Goal: Navigation & Orientation: Find specific page/section

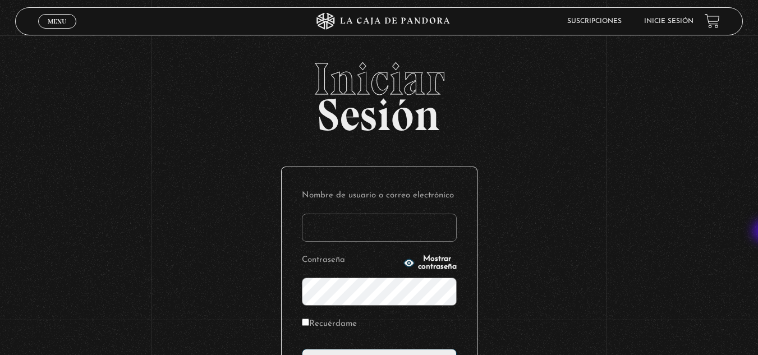
type input "[EMAIL_ADDRESS][DOMAIN_NAME]"
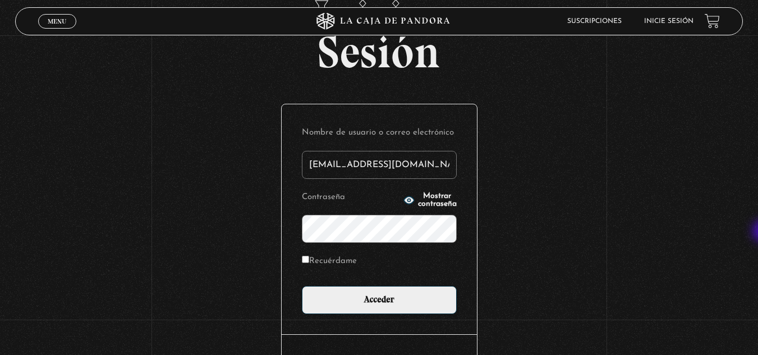
scroll to position [68, 0]
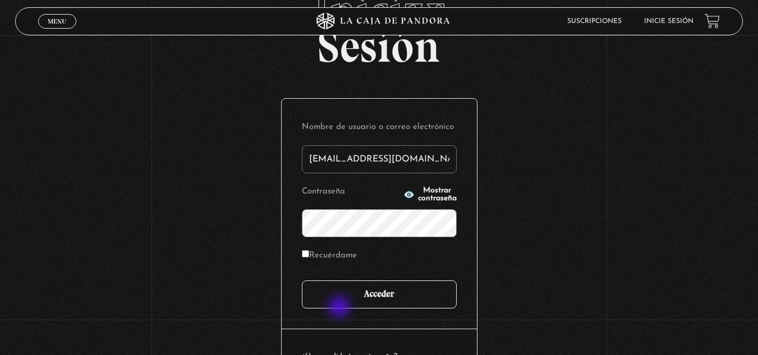
click at [341, 308] on input "Acceder" at bounding box center [379, 295] width 155 height 28
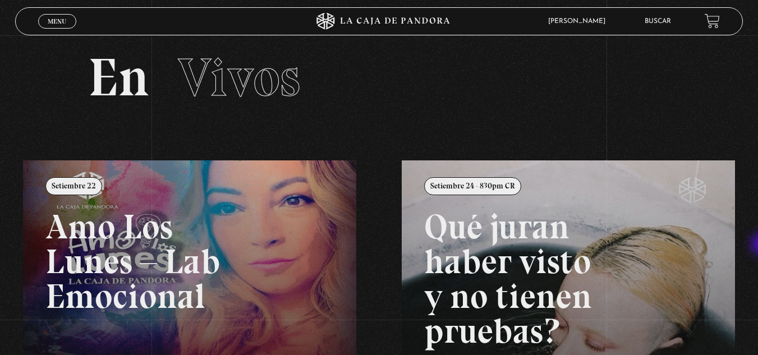
scroll to position [8, 0]
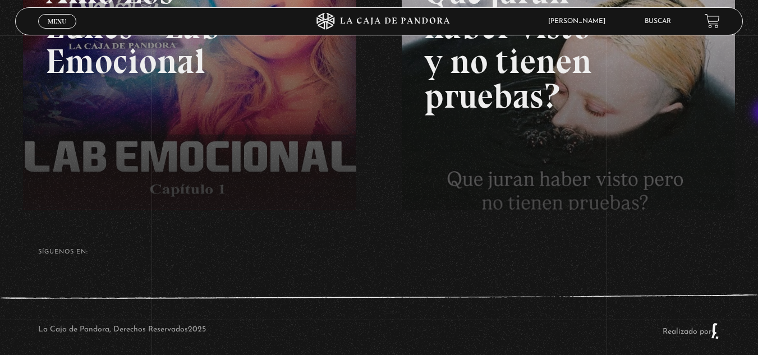
scroll to position [260, 0]
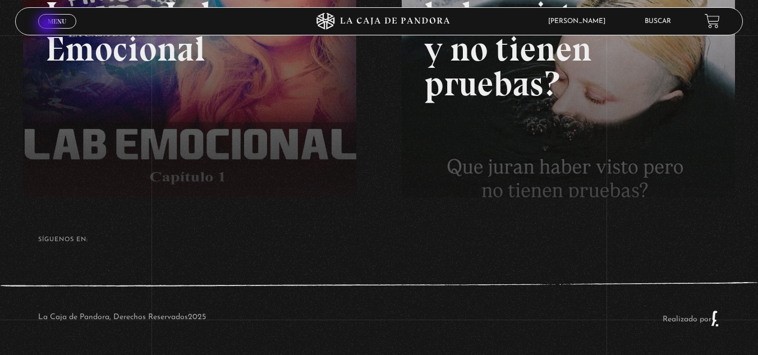
click at [48, 25] on link "Menu Cerrar" at bounding box center [57, 21] width 38 height 15
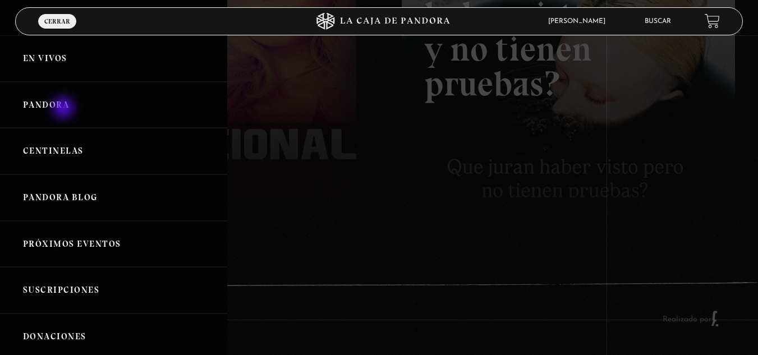
click at [65, 109] on link "Pandora" at bounding box center [113, 105] width 227 height 47
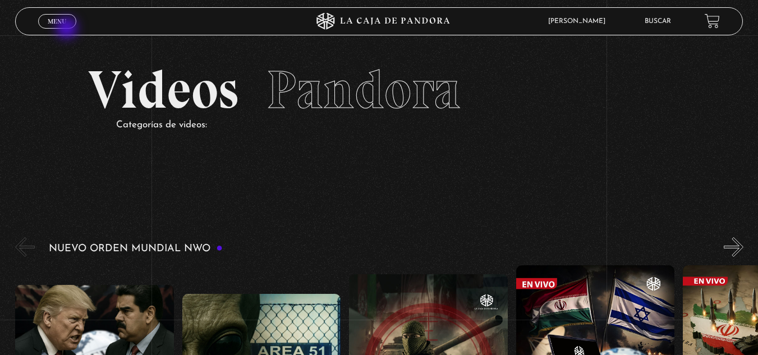
click at [68, 29] on div "Menu Cerrar" at bounding box center [151, 21] width 227 height 27
click at [59, 22] on span "Menu" at bounding box center [57, 21] width 19 height 7
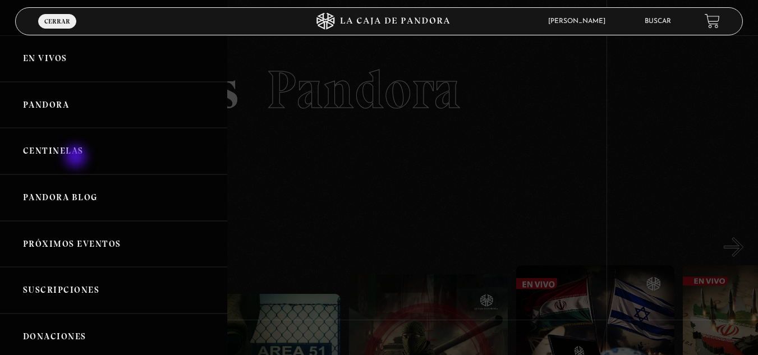
click at [77, 158] on link "Centinelas" at bounding box center [113, 151] width 227 height 47
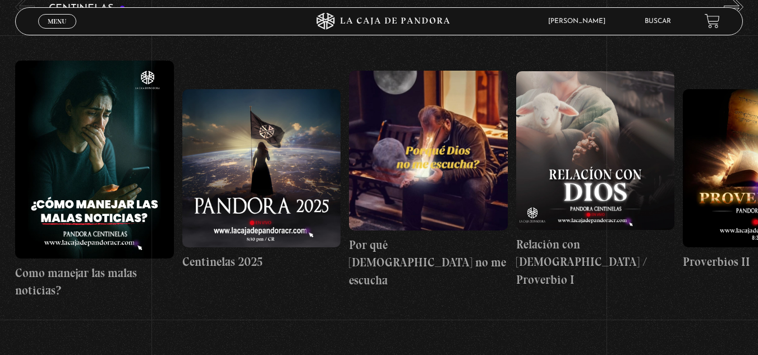
scroll to position [177, 0]
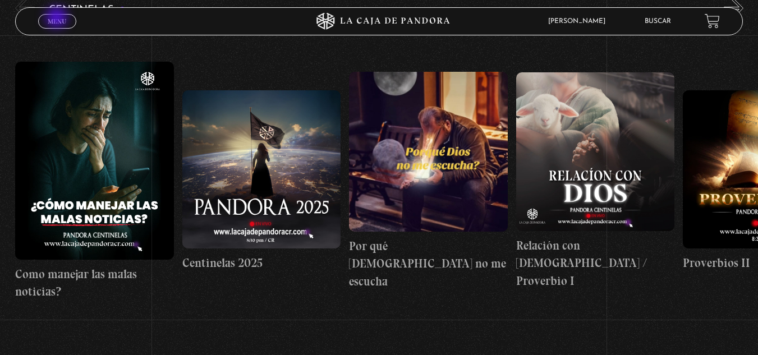
click at [58, 19] on span "Menu" at bounding box center [57, 21] width 19 height 7
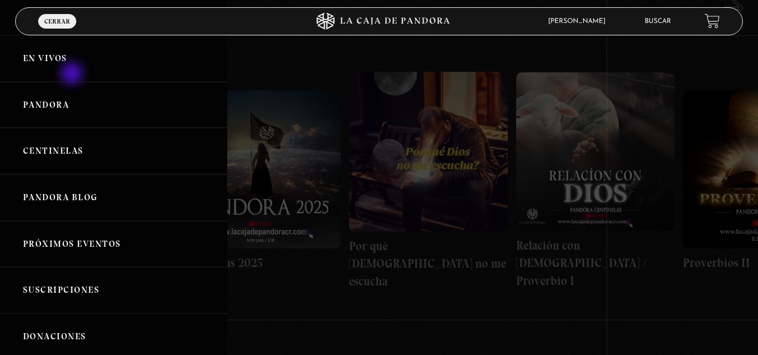
click at [73, 75] on link "En vivos" at bounding box center [113, 58] width 227 height 47
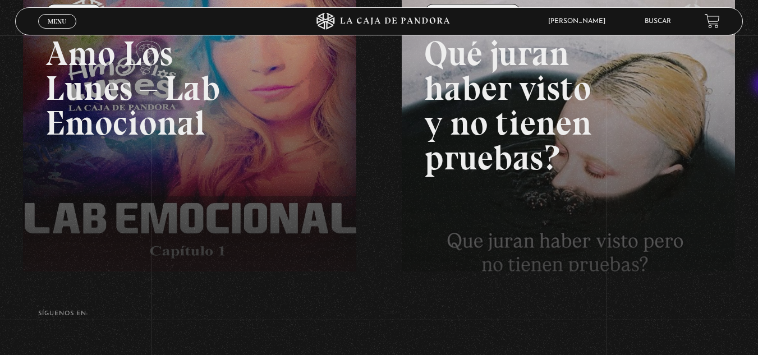
scroll to position [183, 0]
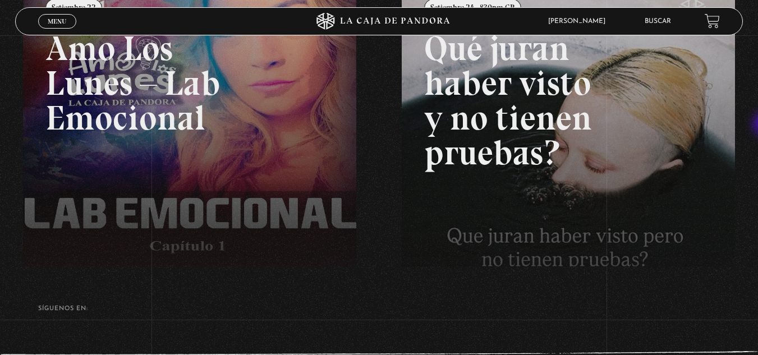
scroll to position [201, 0]
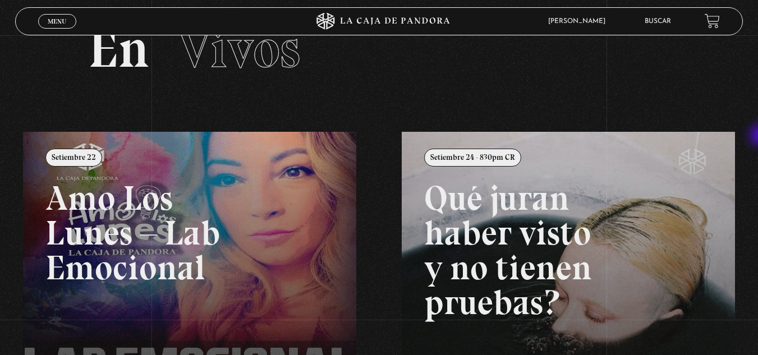
scroll to position [39, 0]
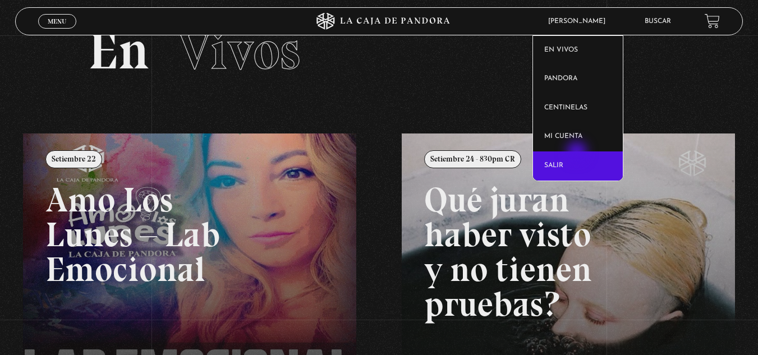
click at [578, 153] on link "Salir" at bounding box center [578, 165] width 90 height 29
